Goal: Task Accomplishment & Management: Manage account settings

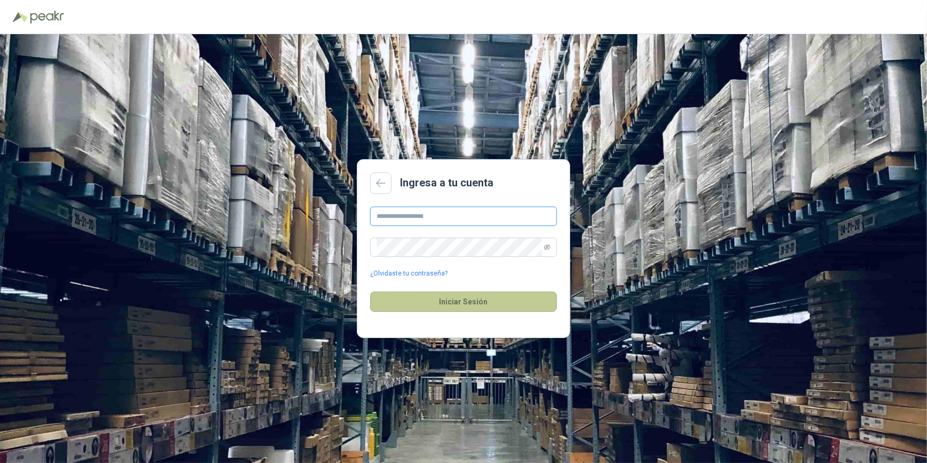
type input "**********"
click at [449, 300] on button "Iniciar Sesión" at bounding box center [463, 301] width 187 height 20
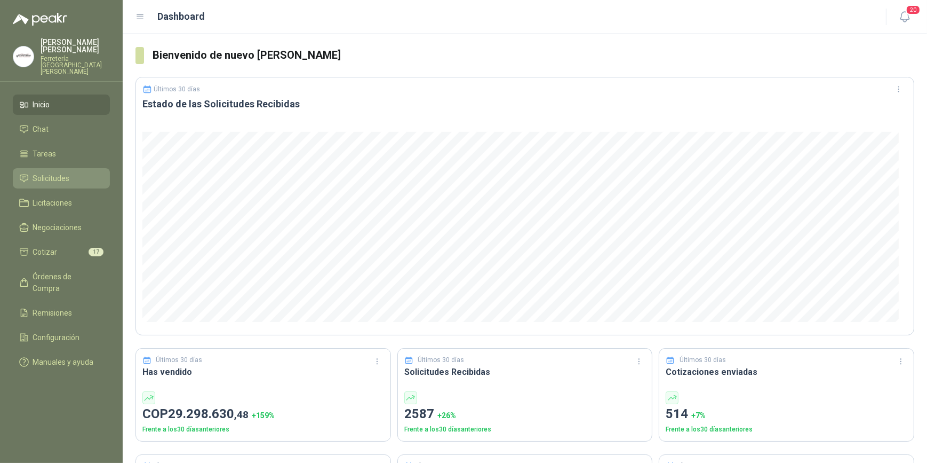
click at [69, 172] on span "Solicitudes" at bounding box center [51, 178] width 37 height 12
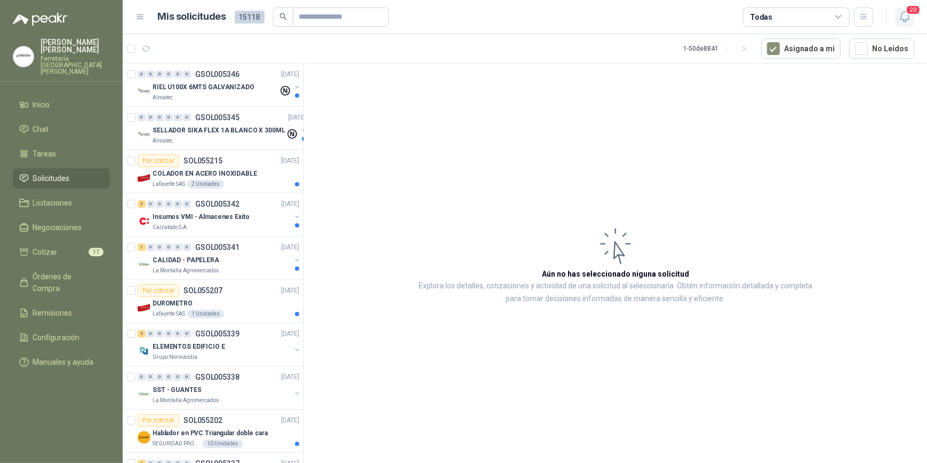
click at [903, 15] on icon "button" at bounding box center [905, 16] width 13 height 13
